Goal: Information Seeking & Learning: Learn about a topic

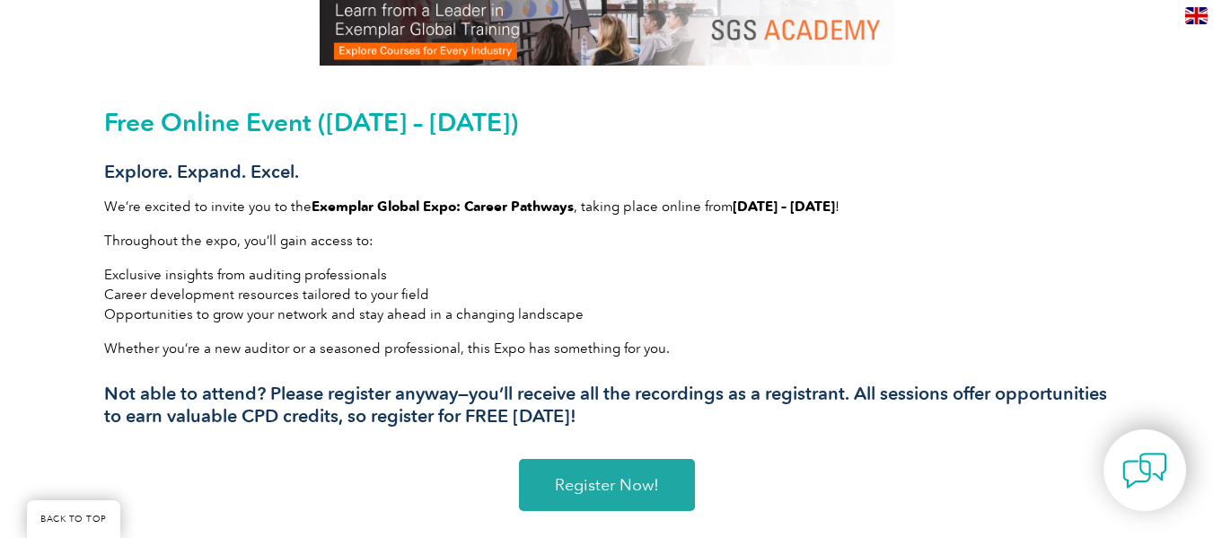
scroll to position [449, 0]
